Goal: Task Accomplishment & Management: Use online tool/utility

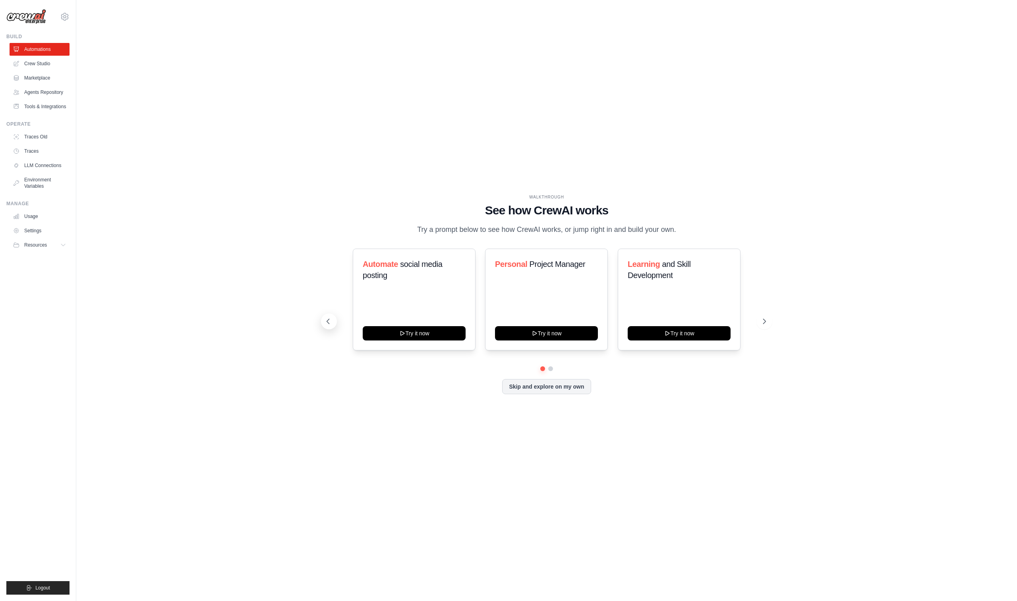
click at [329, 322] on icon at bounding box center [328, 321] width 8 height 8
click at [56, 66] on link "Crew Studio" at bounding box center [40, 63] width 60 height 13
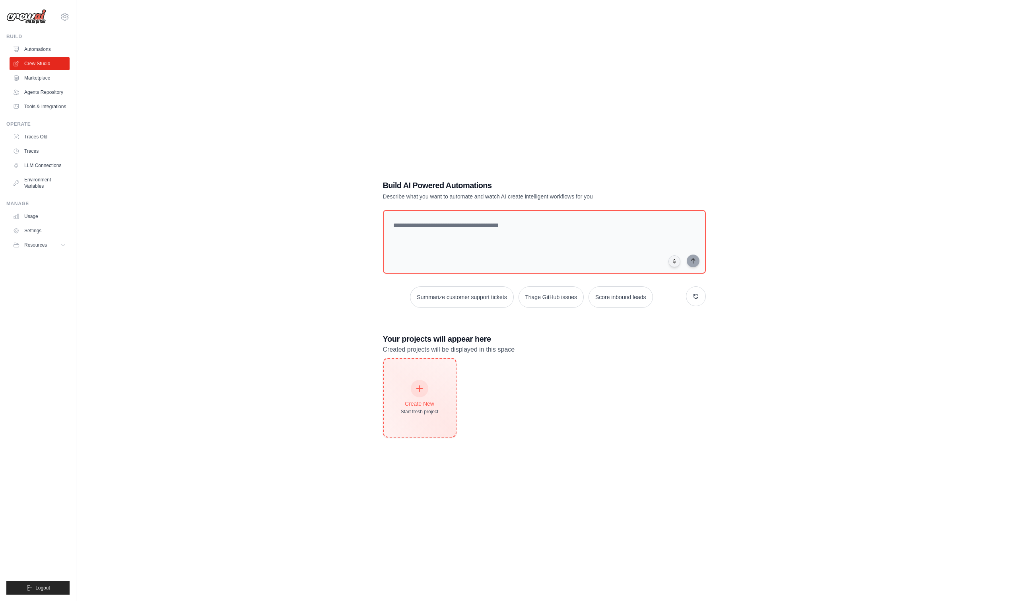
click at [405, 396] on div "Create New Start fresh project" at bounding box center [420, 397] width 38 height 34
click at [67, 17] on icon at bounding box center [65, 17] width 10 height 10
click at [160, 210] on div "Build AI Powered Automations Describe what you want to automate and watch AI cr…" at bounding box center [544, 308] width 910 height 601
click at [44, 241] on button "Resources" at bounding box center [40, 244] width 60 height 13
click at [58, 260] on span "Documentation" at bounding box center [44, 258] width 32 height 6
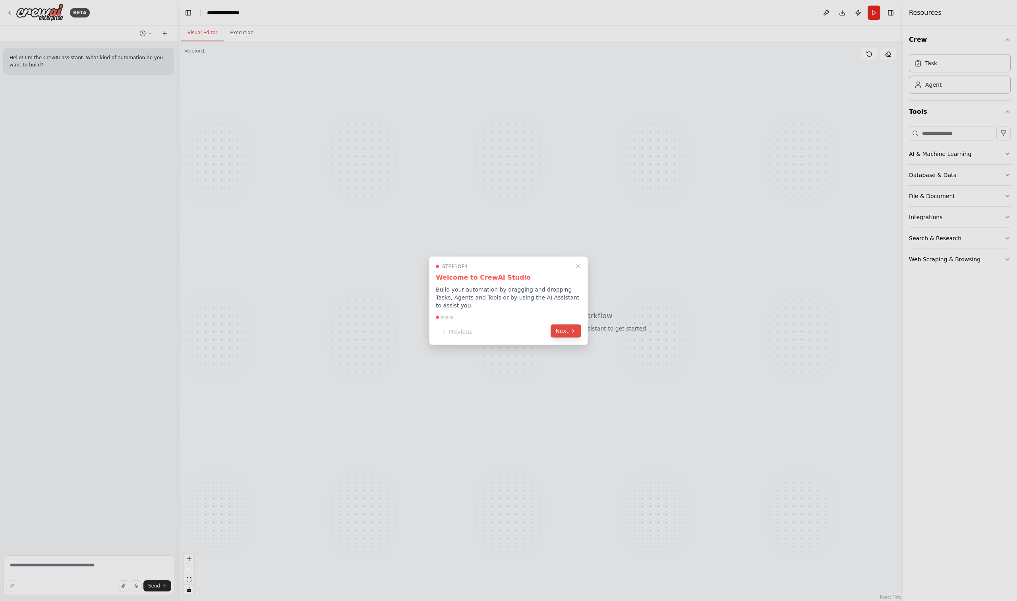
click at [573, 330] on icon at bounding box center [573, 330] width 6 height 6
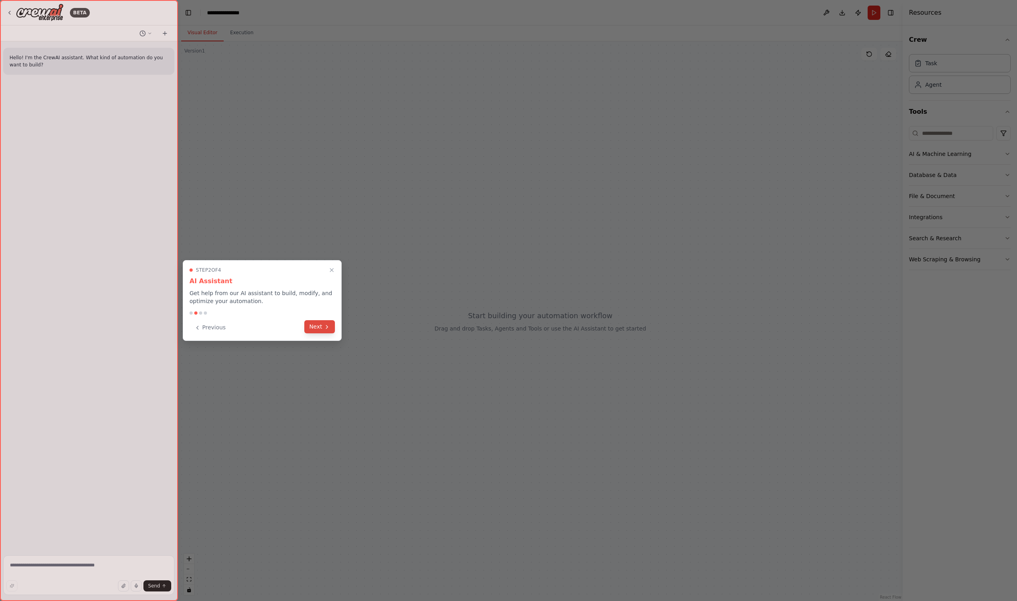
click at [312, 327] on button "Next" at bounding box center [319, 326] width 31 height 13
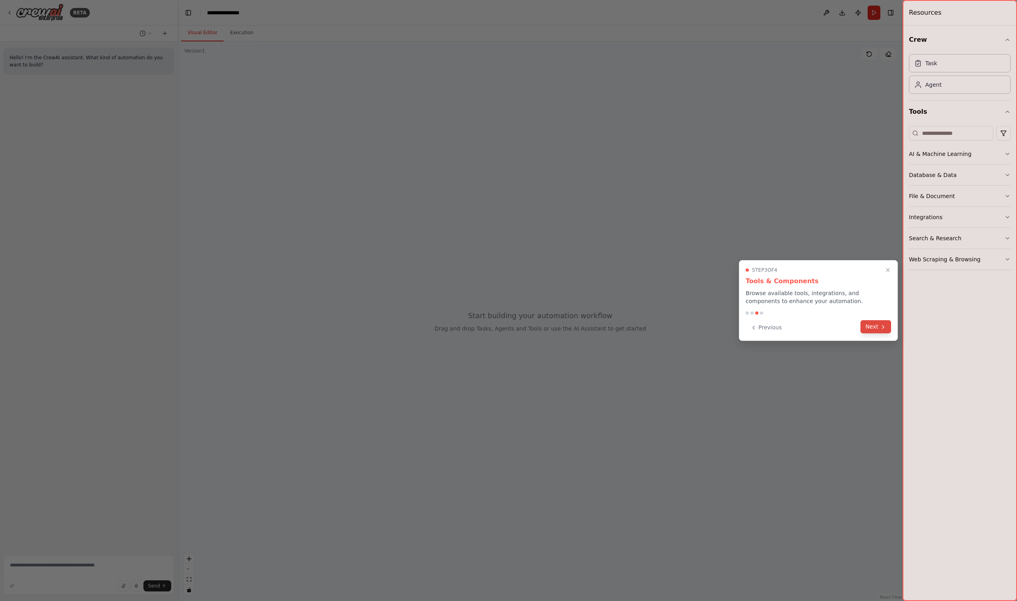
click at [882, 327] on icon at bounding box center [883, 327] width 6 height 6
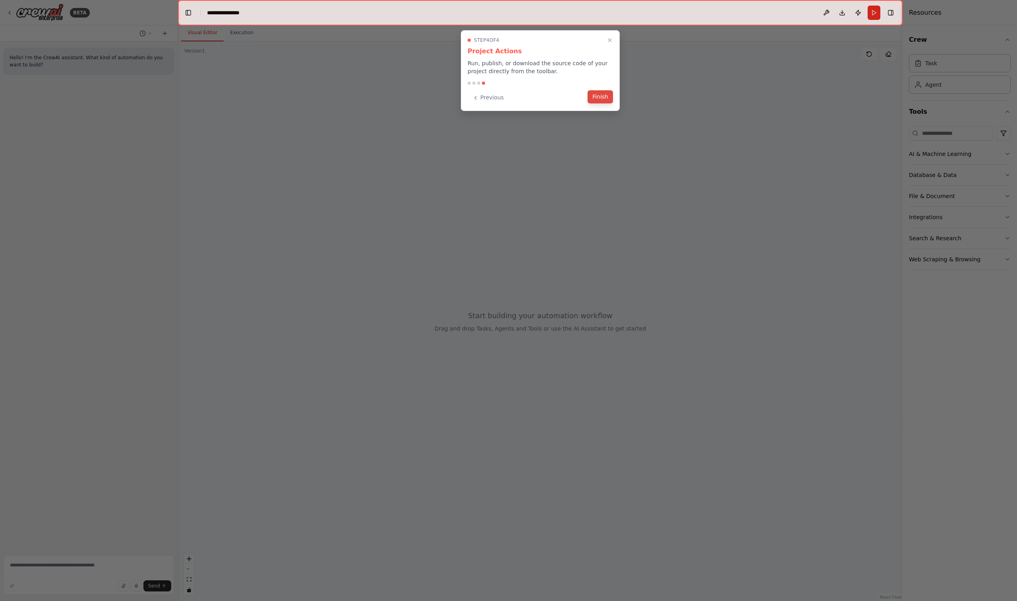
click at [603, 99] on button "Finish" at bounding box center [600, 96] width 25 height 13
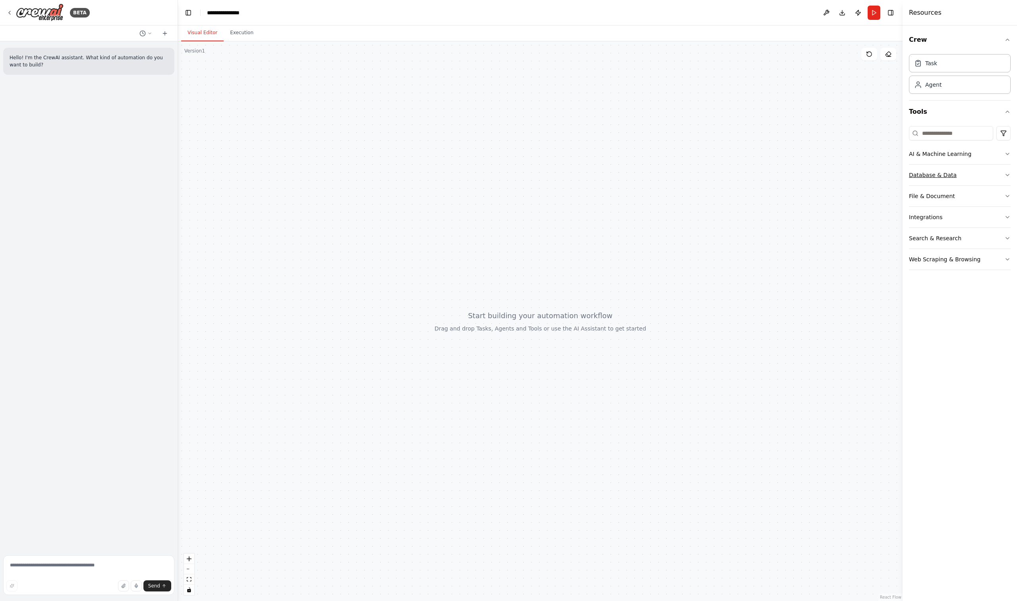
click at [993, 177] on button "Database & Data" at bounding box center [960, 175] width 102 height 21
click at [979, 177] on button "Database & Data" at bounding box center [960, 175] width 102 height 21
click at [982, 149] on button "AI & Machine Learning" at bounding box center [960, 153] width 102 height 21
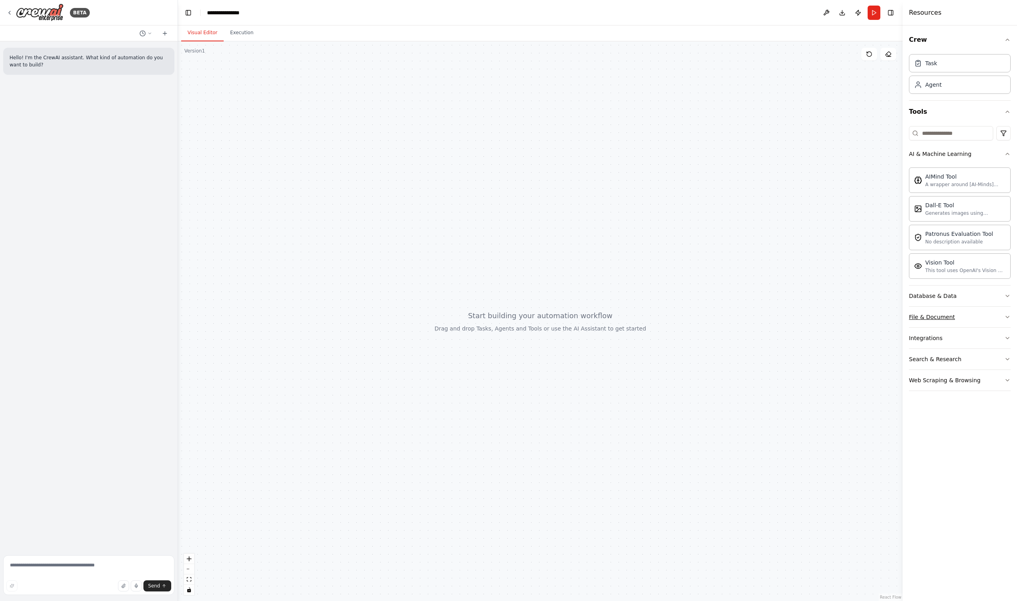
click at [956, 315] on button "File & Document" at bounding box center [960, 316] width 102 height 21
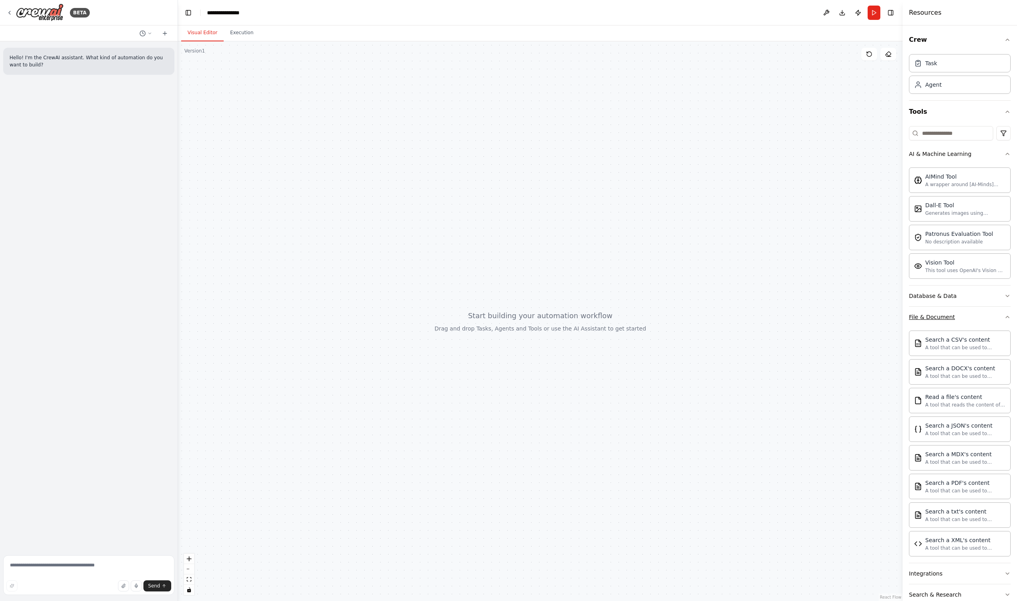
click at [956, 315] on button "File & Document" at bounding box center [960, 316] width 102 height 21
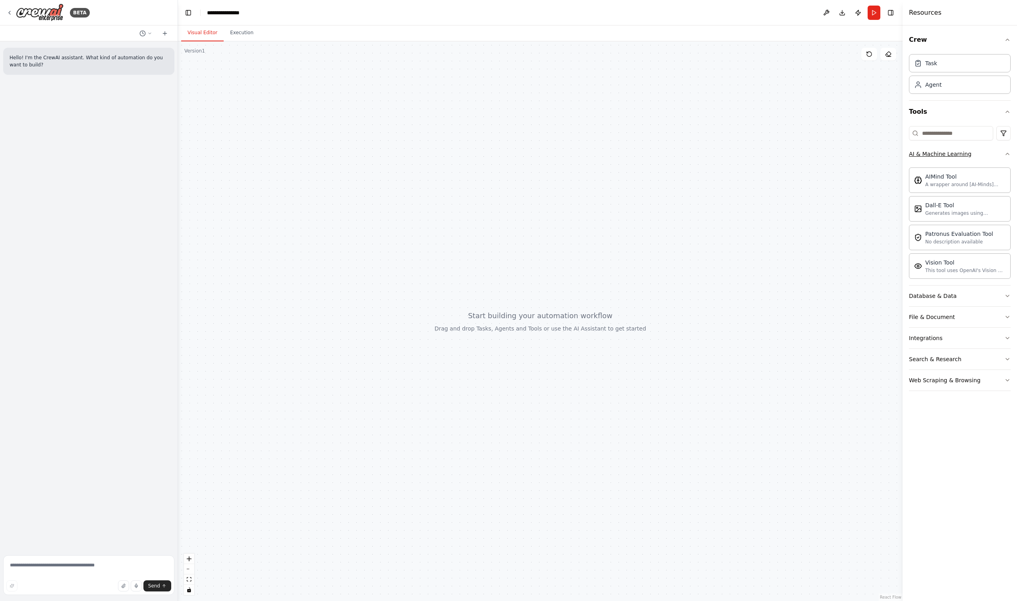
click at [942, 153] on div "AI & Machine Learning" at bounding box center [940, 154] width 62 height 8
click at [933, 267] on button "Web Scraping & Browsing" at bounding box center [960, 259] width 102 height 21
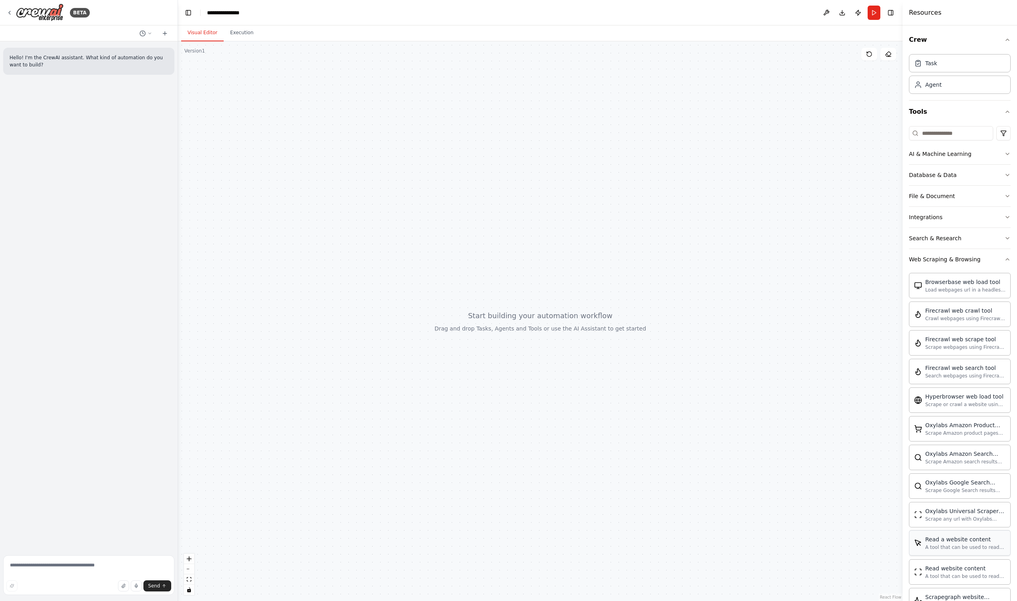
scroll to position [118, 0]
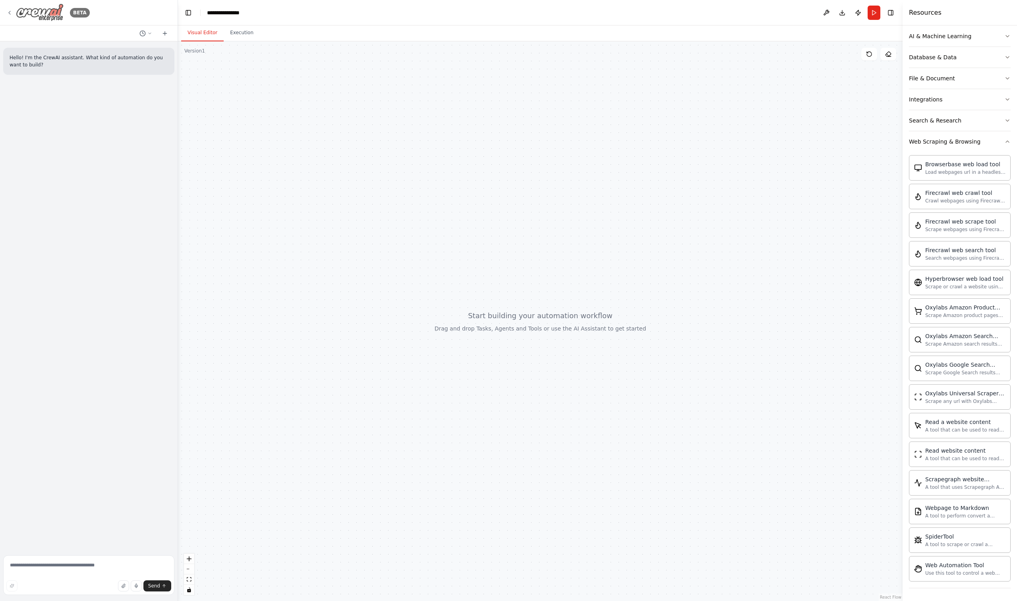
click at [8, 13] on icon at bounding box center [9, 13] width 6 height 6
